Goal: Task Accomplishment & Management: Manage account settings

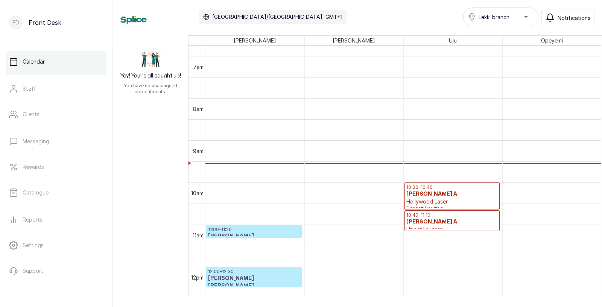
scroll to position [283, 0]
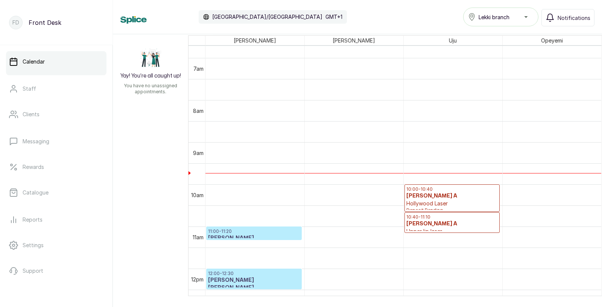
click at [226, 281] on h3 "[PERSON_NAME] [PERSON_NAME]" at bounding box center [254, 283] width 92 height 15
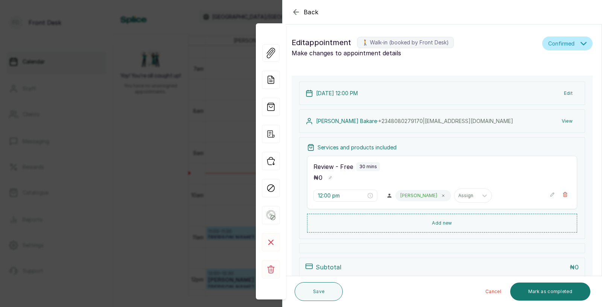
click at [570, 94] on button "Edit" at bounding box center [568, 94] width 21 height 14
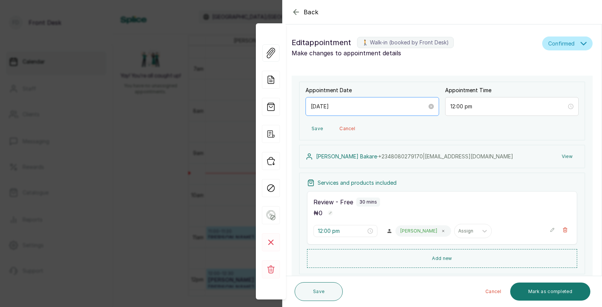
click at [416, 98] on div "[DATE]" at bounding box center [372, 106] width 134 height 19
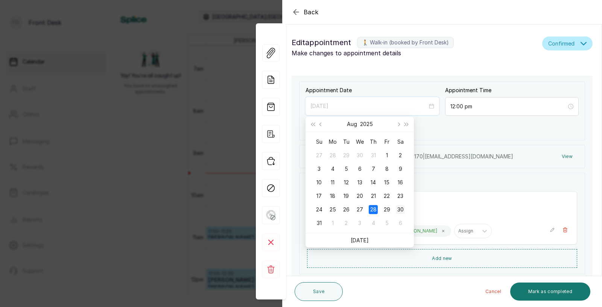
type input "[DATE]"
click at [400, 207] on div "30" at bounding box center [400, 209] width 9 height 9
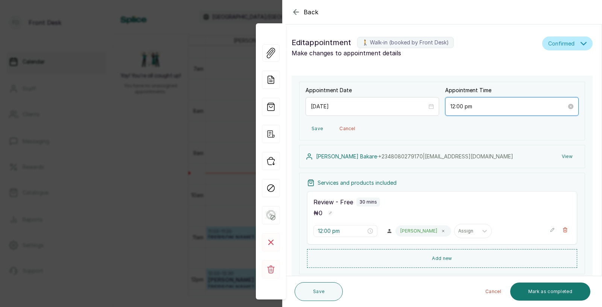
click at [493, 103] on input "12:00 pm" at bounding box center [508, 106] width 116 height 8
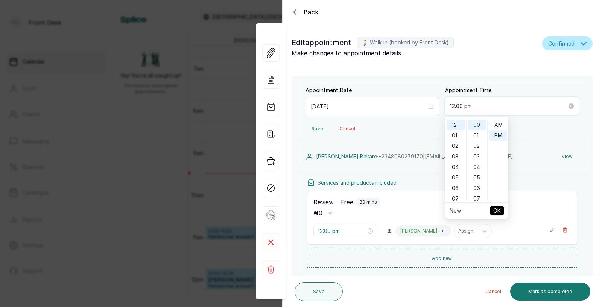
scroll to position [9, 0]
click at [459, 169] on div "11" at bounding box center [456, 170] width 18 height 11
click at [497, 124] on div "PM" at bounding box center [498, 126] width 18 height 11
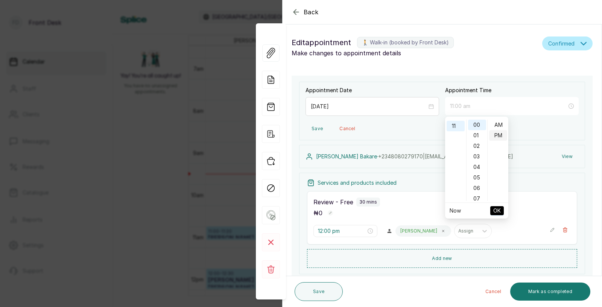
click at [497, 124] on div "AM" at bounding box center [498, 125] width 18 height 11
type input "11:00 am"
click at [497, 210] on span "OK" at bounding box center [497, 211] width 8 height 14
type input "11:00 am"
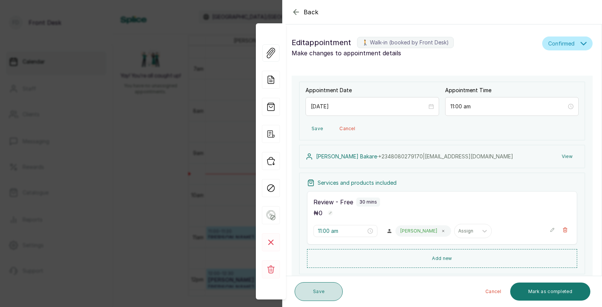
click at [322, 295] on button "Save" at bounding box center [319, 291] width 48 height 19
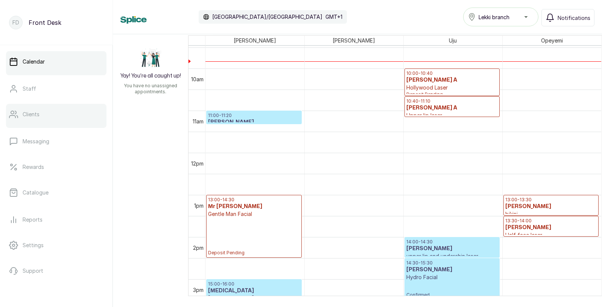
click at [48, 110] on link "Clients" at bounding box center [56, 114] width 100 height 21
